Goal: Information Seeking & Learning: Understand process/instructions

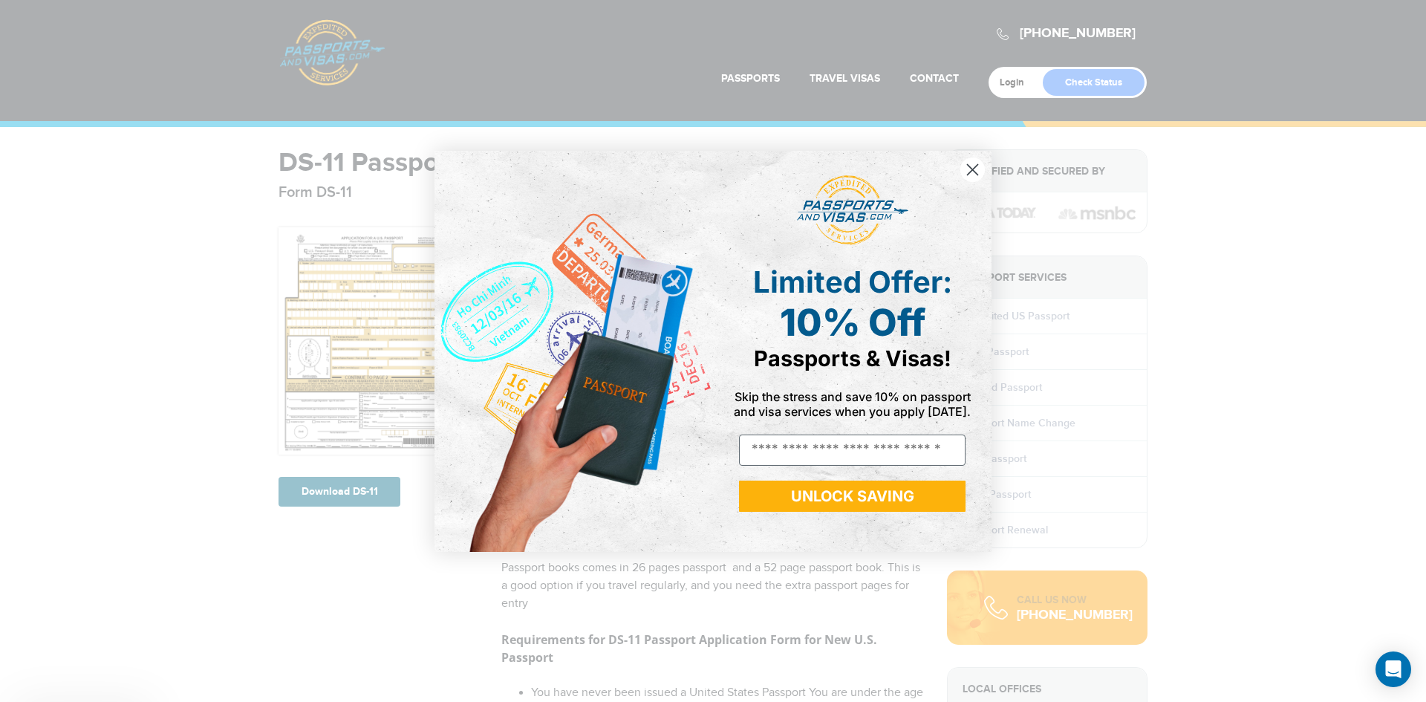
click at [379, 343] on div "Close dialog Limited Offer: 10% Off Passports & Visas! Skip the stress and save…" at bounding box center [713, 351] width 1426 height 702
click at [969, 170] on circle "Close dialog" at bounding box center [972, 169] width 25 height 25
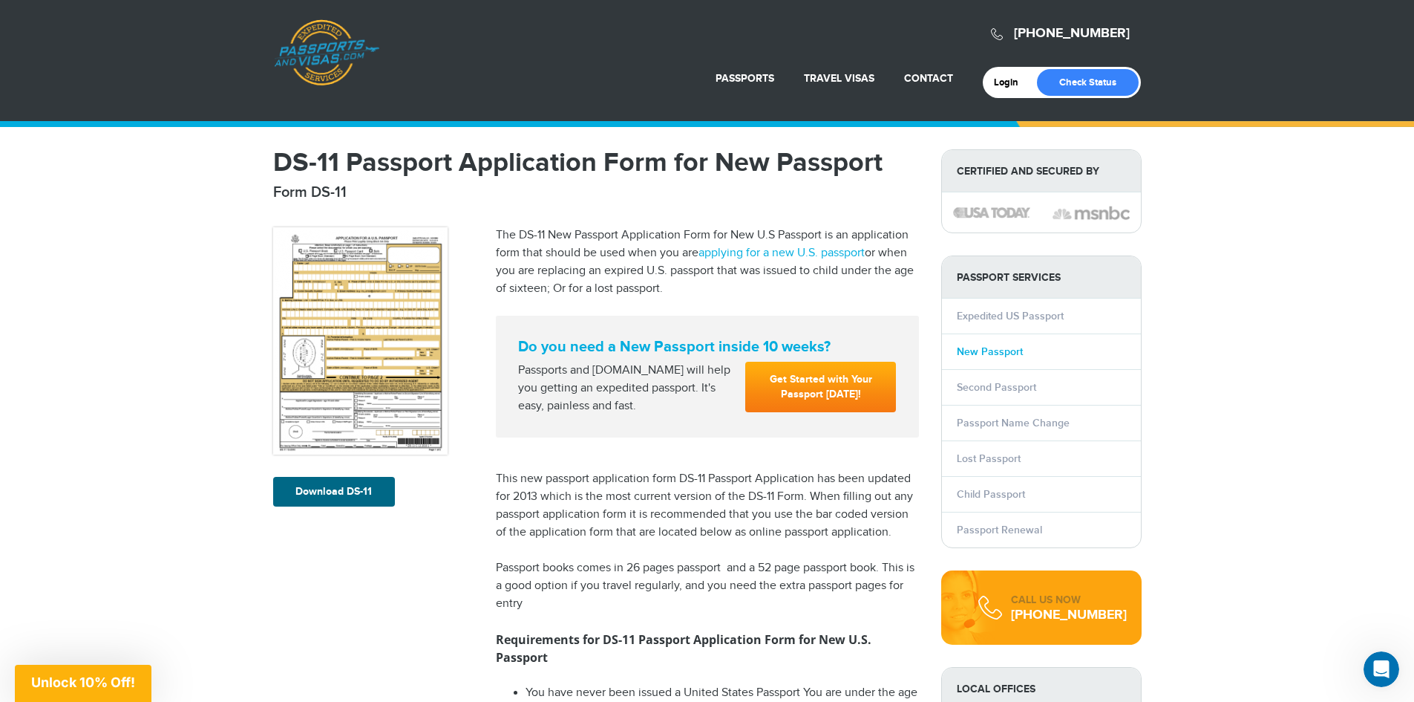
click at [999, 349] on link "New Passport" at bounding box center [990, 351] width 66 height 13
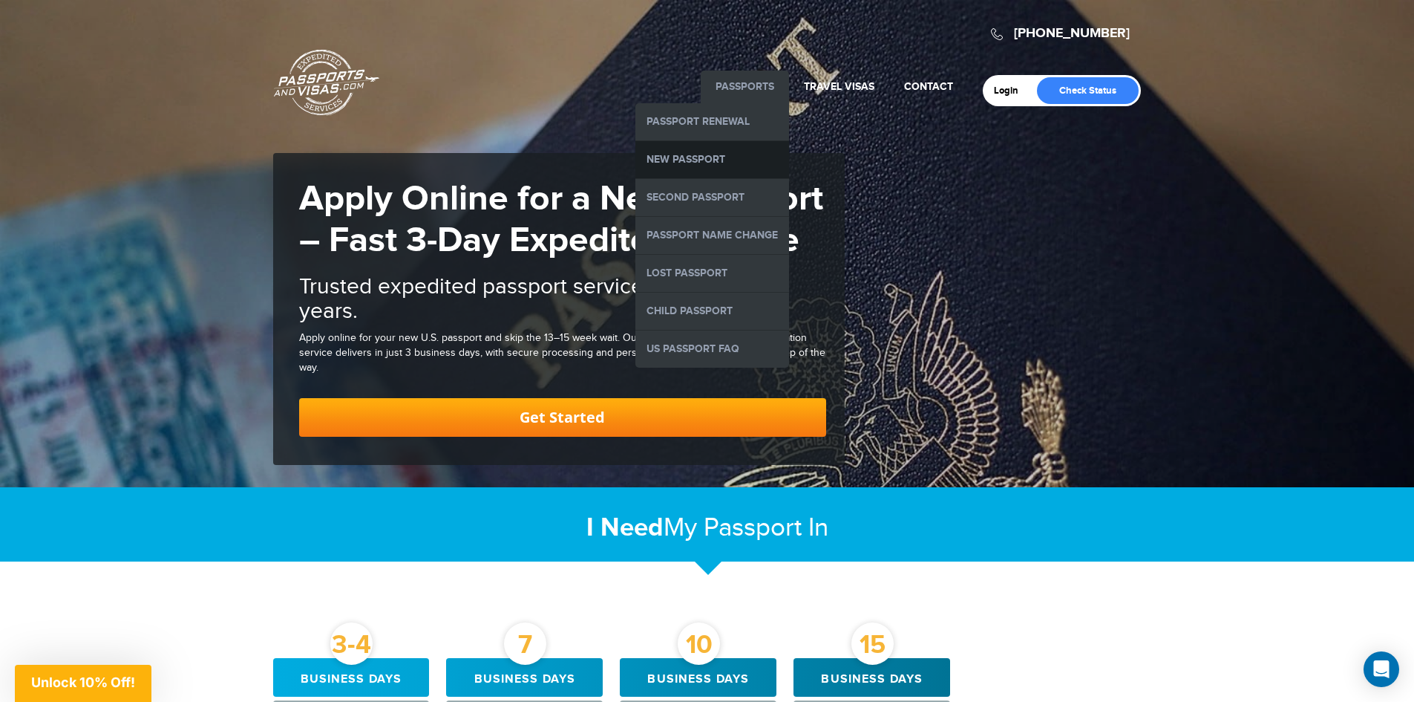
click at [705, 157] on link "New Passport" at bounding box center [713, 159] width 154 height 37
